Goal: Task Accomplishment & Management: Manage account settings

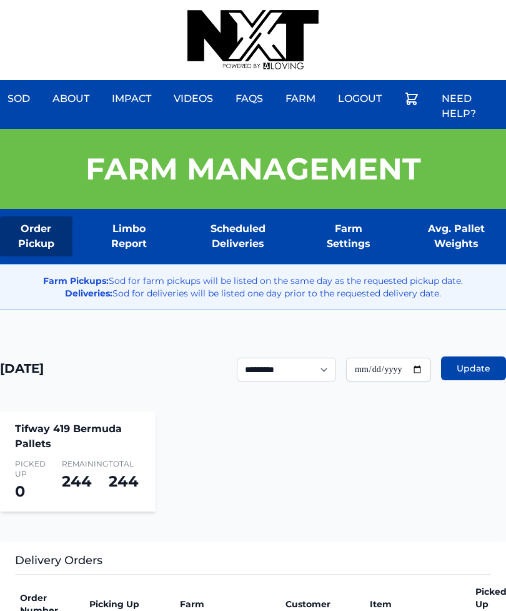
click at [361, 9] on div "Sod About Impact Videos FAQs Need Help? Farm My Account Logout" at bounding box center [253, 40] width 506 height 80
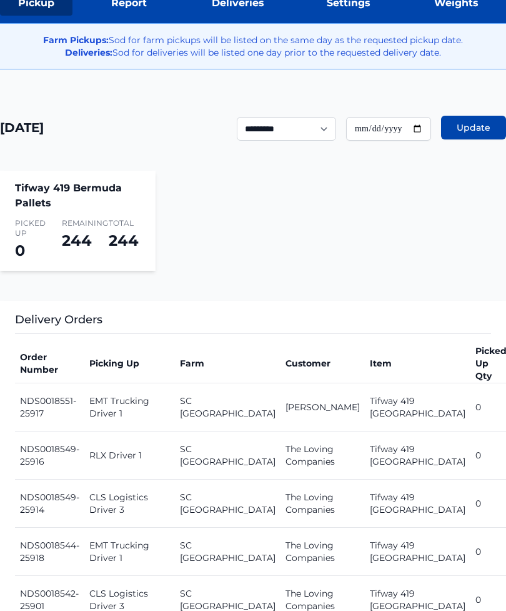
scroll to position [221, 0]
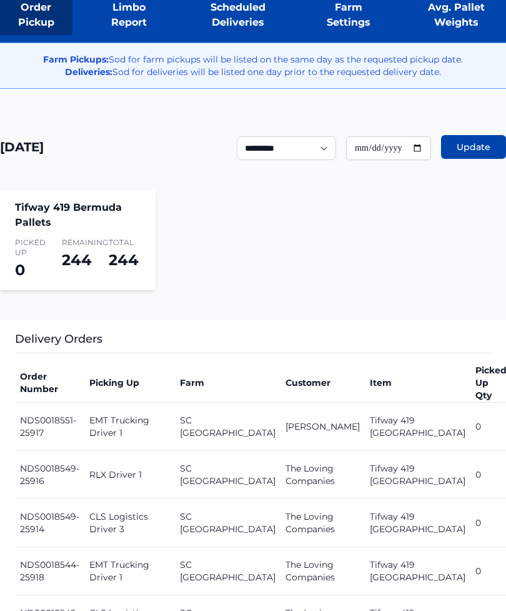
click at [429, 19] on link "Avg. Pallet Weights" at bounding box center [456, 16] width 100 height 40
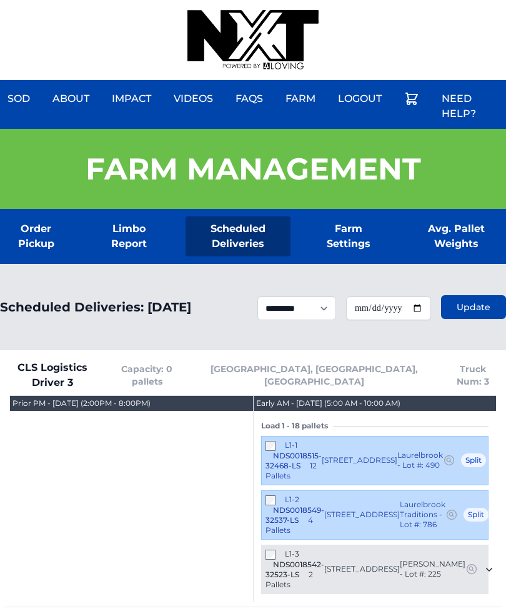
click at [101, 1] on div "Sod About Impact Videos FAQs Need Help? Farm My Account Logout" at bounding box center [253, 40] width 506 height 80
click at [88, 3] on div "Sod About Impact Videos FAQs Need Help? Farm My Account Logout" at bounding box center [253, 40] width 506 height 80
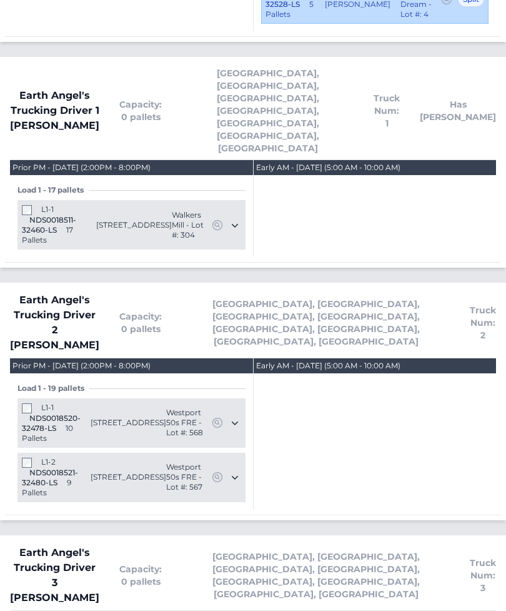
scroll to position [856, 0]
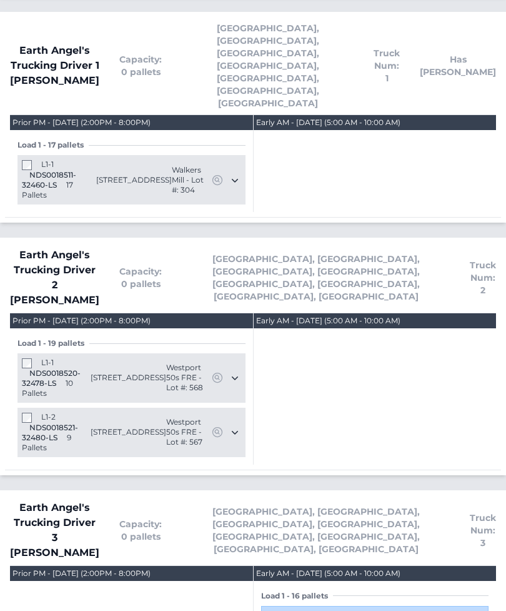
click at [26, 413] on div "L1-2 NDS0018521-32480-LS 9 Pallets" at bounding box center [56, 433] width 69 height 41
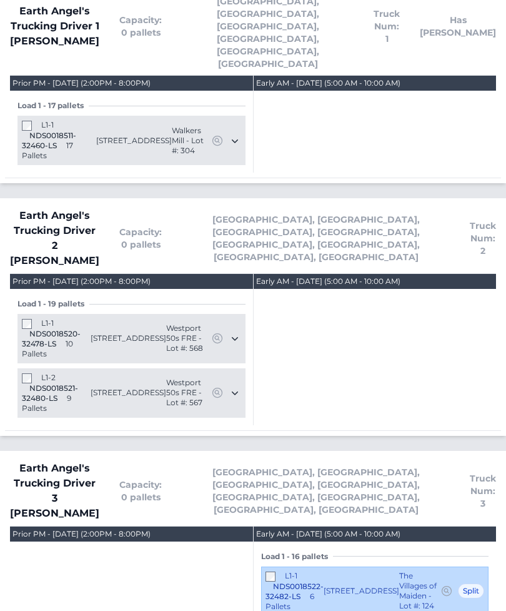
scroll to position [896, 0]
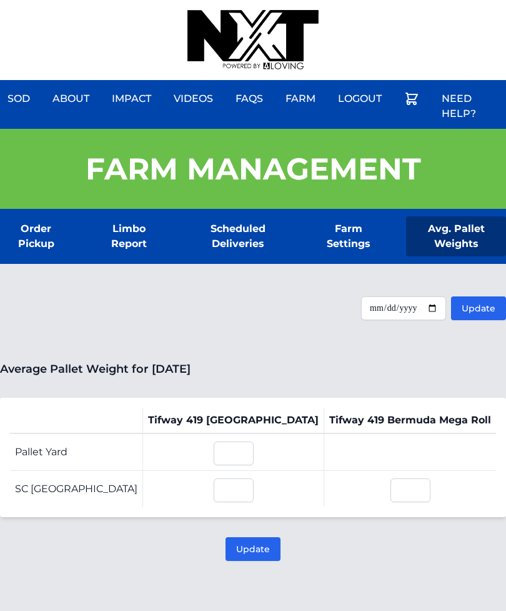
click at [29, 238] on link "Order Pickup" at bounding box center [36, 236] width 73 height 40
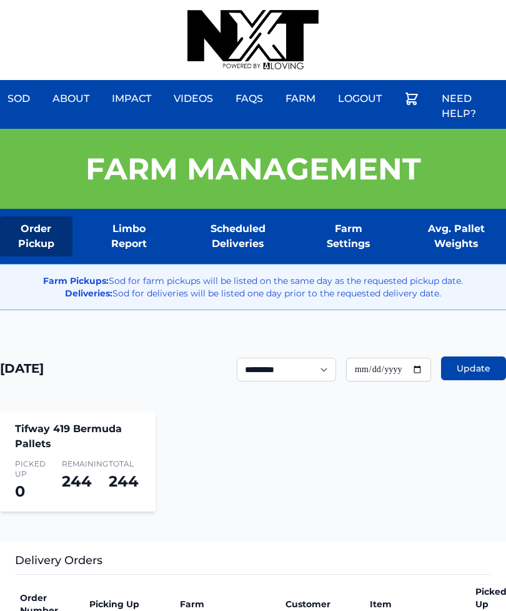
click at [464, 5] on div "Sod About Impact Videos FAQs Need Help? Farm My Account Logout" at bounding box center [253, 40] width 506 height 80
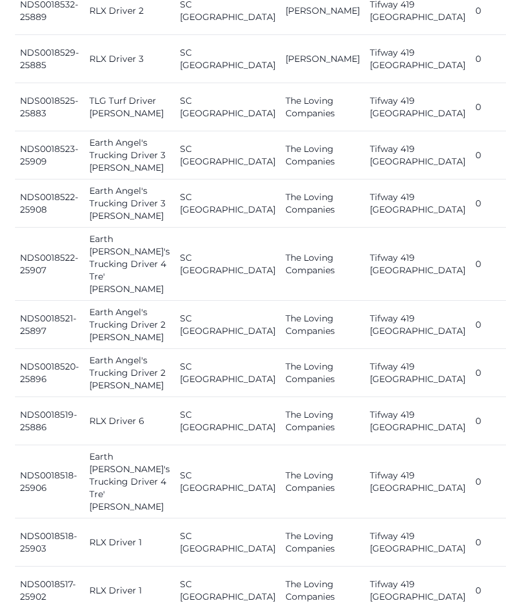
scroll to position [926, 0]
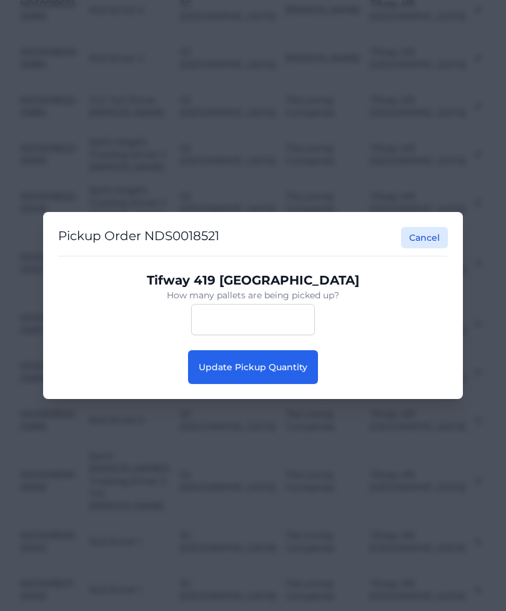
click at [240, 373] on span "Update Pickup Quantity" at bounding box center [253, 366] width 109 height 11
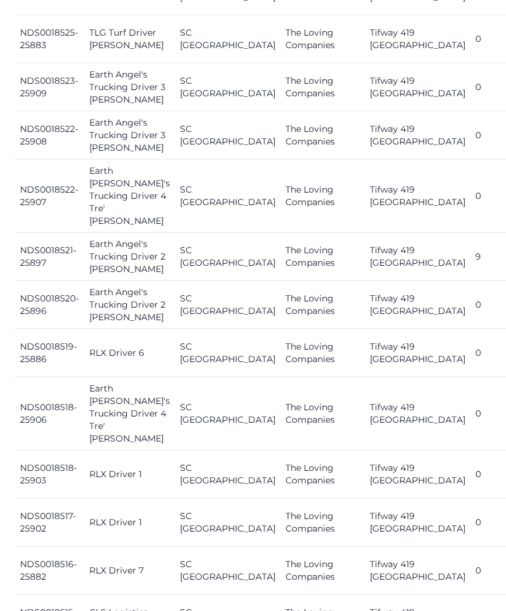
scroll to position [1018, 0]
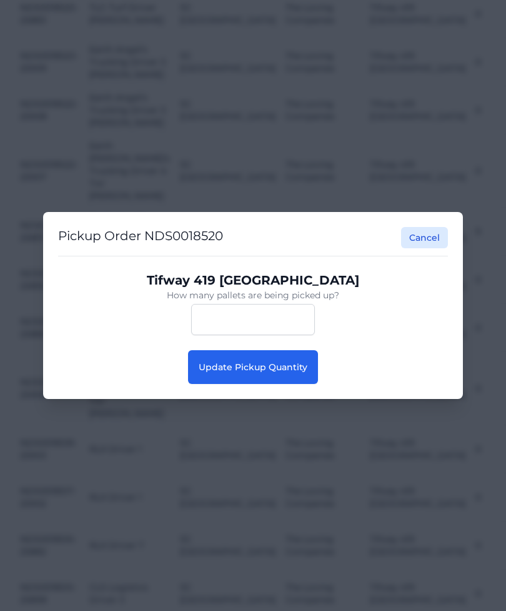
click at [295, 378] on button "Update Pickup Quantity" at bounding box center [253, 367] width 130 height 34
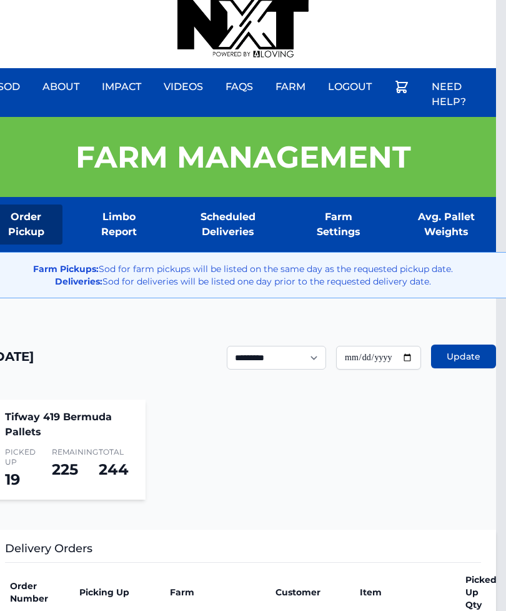
scroll to position [12, 10]
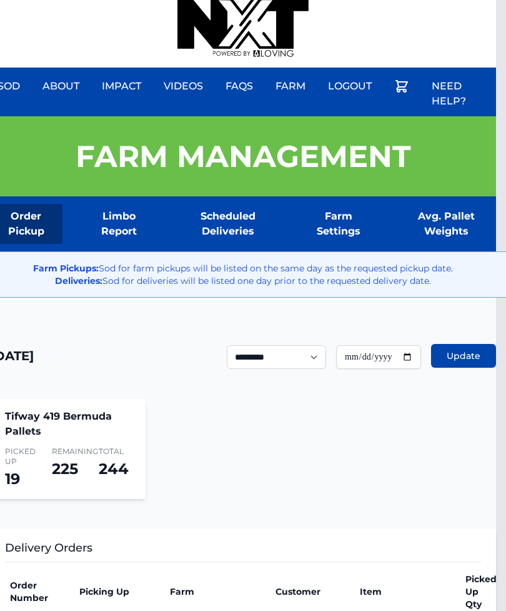
click at [447, 4] on div "Sod About Impact Videos FAQs Need Help? Farm My Account Logout" at bounding box center [243, 28] width 506 height 80
